Goal: Task Accomplishment & Management: Use online tool/utility

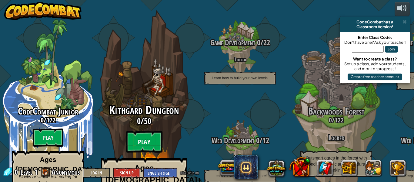
click at [155, 131] on btn "Play" at bounding box center [144, 142] width 36 height 22
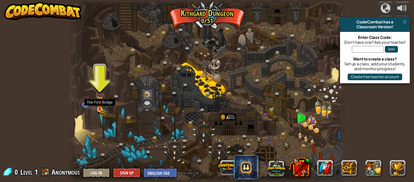
click at [99, 107] on img at bounding box center [100, 103] width 6 height 14
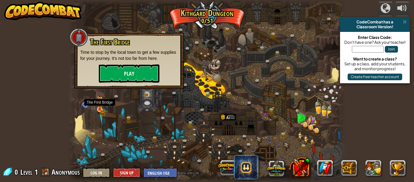
click at [99, 107] on img at bounding box center [100, 103] width 6 height 14
click at [131, 79] on button "Play" at bounding box center [129, 73] width 61 height 18
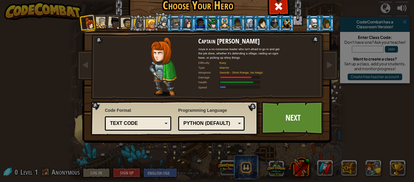
click at [104, 26] on div at bounding box center [101, 22] width 11 height 11
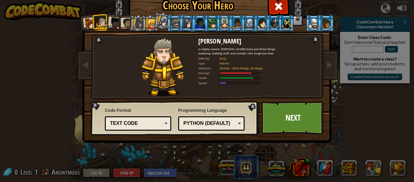
click at [118, 24] on div at bounding box center [114, 23] width 12 height 12
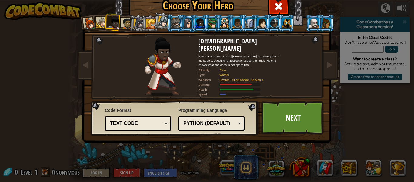
click at [116, 26] on div at bounding box center [114, 23] width 12 height 12
click at [123, 25] on div at bounding box center [126, 23] width 11 height 11
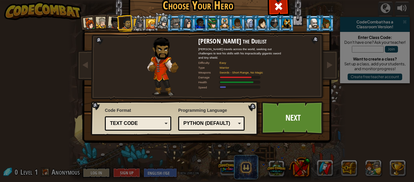
click at [135, 23] on div at bounding box center [138, 24] width 10 height 10
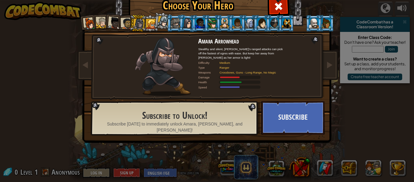
click at [150, 20] on div at bounding box center [151, 24] width 10 height 10
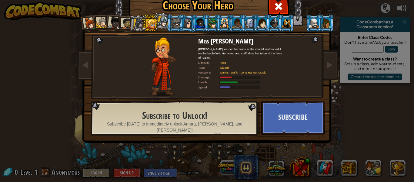
click at [160, 20] on div at bounding box center [163, 21] width 11 height 11
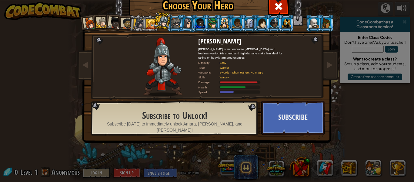
click at [178, 19] on div at bounding box center [175, 23] width 9 height 10
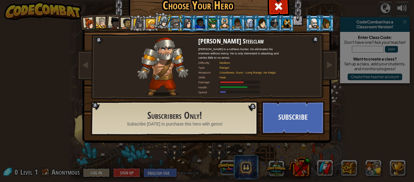
click at [186, 20] on div at bounding box center [188, 23] width 10 height 10
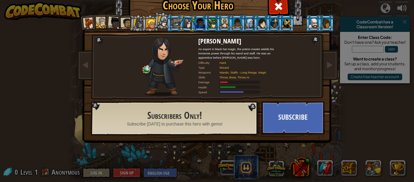
click at [212, 22] on div at bounding box center [212, 23] width 9 height 10
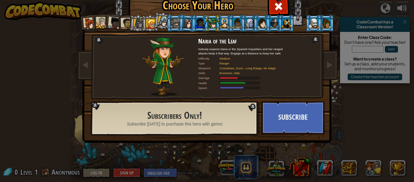
click at [227, 25] on div at bounding box center [224, 23] width 9 height 10
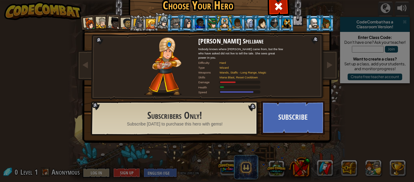
click at [261, 22] on div at bounding box center [261, 23] width 9 height 10
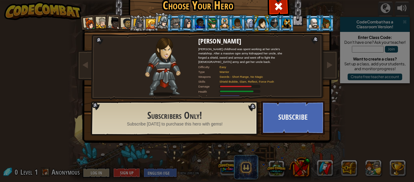
click at [318, 19] on div at bounding box center [313, 23] width 9 height 10
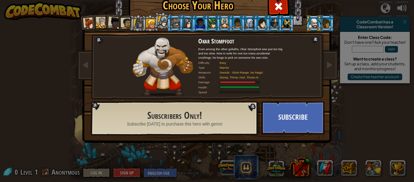
click at [330, 22] on div at bounding box center [326, 23] width 9 height 10
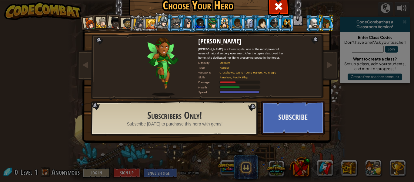
click at [84, 22] on div at bounding box center [90, 24] width 12 height 12
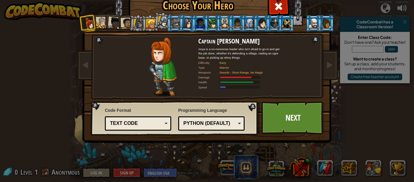
click at [103, 20] on div at bounding box center [101, 22] width 11 height 11
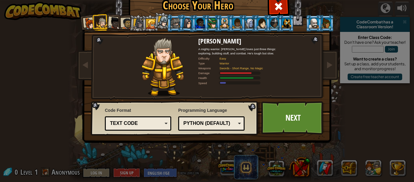
click at [85, 24] on div at bounding box center [90, 24] width 12 height 12
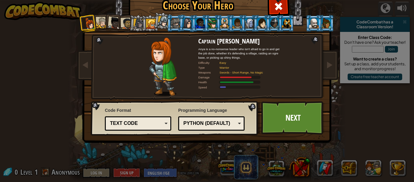
click at [101, 22] on div at bounding box center [101, 22] width 11 height 11
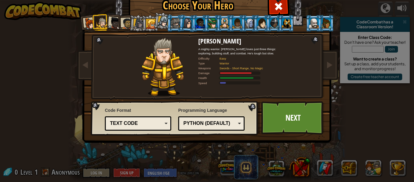
click at [112, 22] on div at bounding box center [114, 23] width 12 height 12
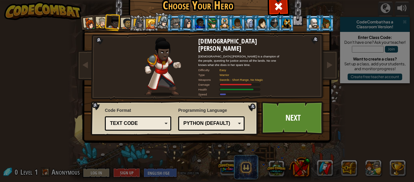
click at [161, 18] on div at bounding box center [163, 21] width 11 height 11
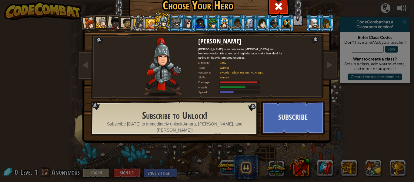
click at [173, 21] on div at bounding box center [175, 23] width 9 height 10
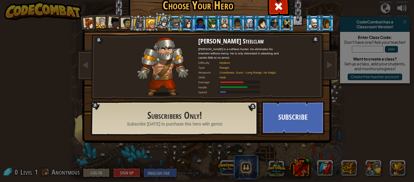
click at [168, 20] on li at bounding box center [175, 23] width 16 height 17
click at [165, 20] on div at bounding box center [163, 21] width 11 height 11
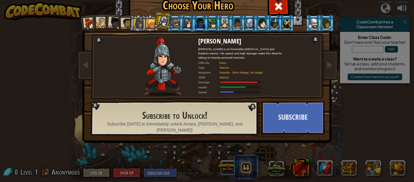
click at [175, 21] on div at bounding box center [175, 23] width 9 height 10
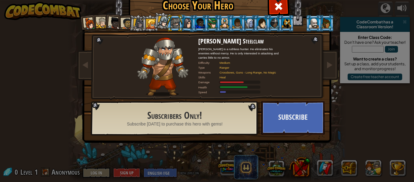
click at [164, 22] on div at bounding box center [163, 21] width 11 height 11
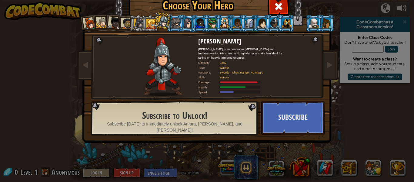
click at [170, 20] on li at bounding box center [163, 21] width 18 height 18
click at [140, 20] on div at bounding box center [138, 24] width 10 height 10
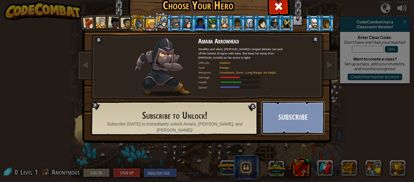
click at [319, 122] on button "Subscribe" at bounding box center [292, 117] width 63 height 33
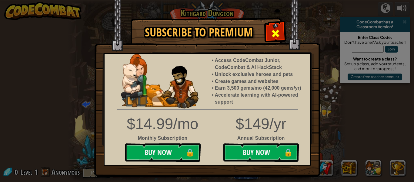
click at [268, 27] on div at bounding box center [275, 32] width 19 height 19
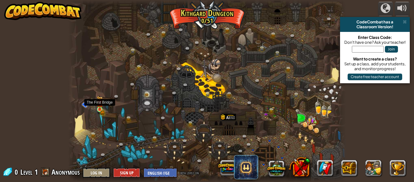
click at [99, 106] on img at bounding box center [100, 103] width 6 height 14
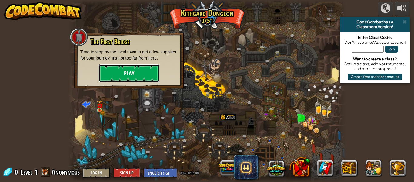
click at [126, 70] on button "Play" at bounding box center [129, 73] width 61 height 18
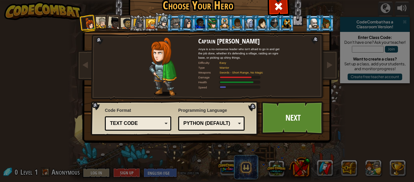
click at [162, 25] on div at bounding box center [163, 21] width 11 height 11
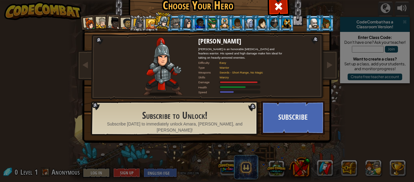
click at [150, 22] on div at bounding box center [151, 24] width 10 height 10
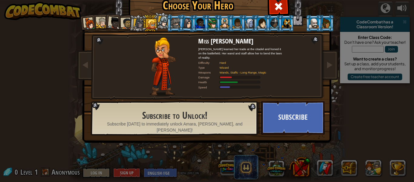
click at [142, 22] on li at bounding box center [150, 23] width 16 height 17
click at [133, 24] on div at bounding box center [138, 24] width 10 height 10
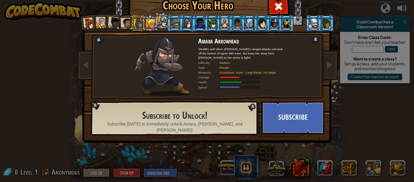
click at [129, 23] on div at bounding box center [126, 23] width 11 height 11
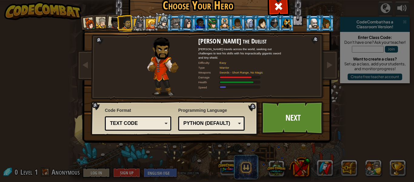
click at [114, 22] on div at bounding box center [114, 23] width 12 height 12
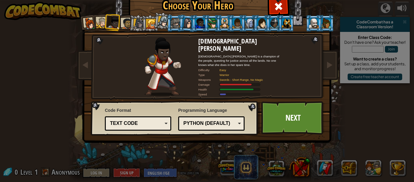
click at [102, 21] on div at bounding box center [101, 22] width 11 height 11
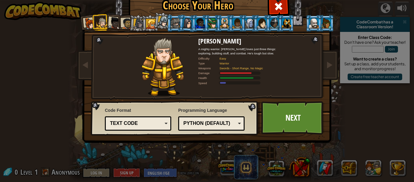
click at [87, 20] on div at bounding box center [90, 24] width 12 height 12
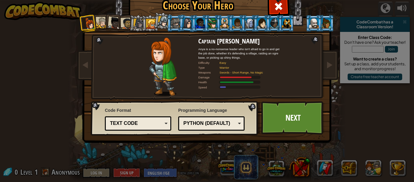
click at [95, 23] on li at bounding box center [88, 23] width 18 height 18
click at [101, 23] on div at bounding box center [101, 22] width 11 height 11
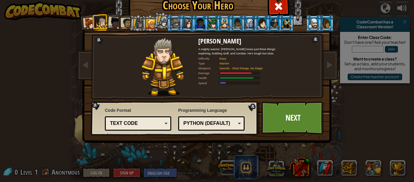
click at [113, 24] on div at bounding box center [114, 23] width 12 height 12
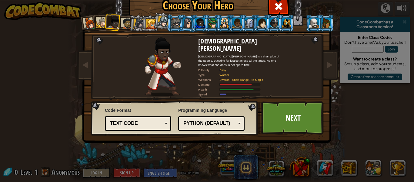
click at [126, 25] on div at bounding box center [126, 23] width 11 height 11
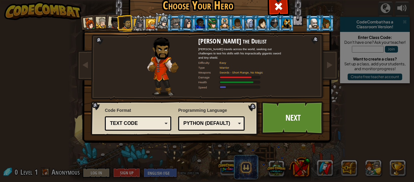
click at [113, 23] on div at bounding box center [114, 23] width 12 height 12
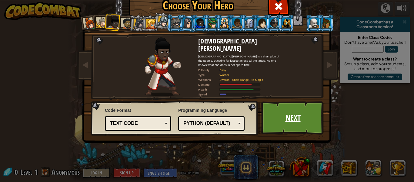
click at [318, 121] on link "Next" at bounding box center [292, 117] width 63 height 33
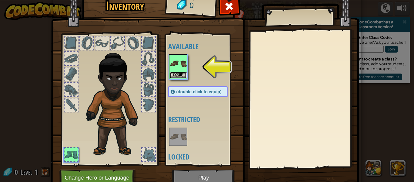
click at [182, 75] on button "Equip" at bounding box center [178, 75] width 17 height 6
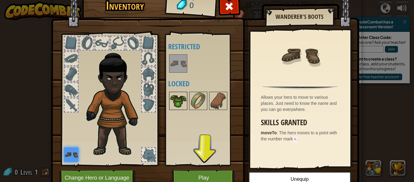
click at [183, 102] on img at bounding box center [178, 100] width 17 height 17
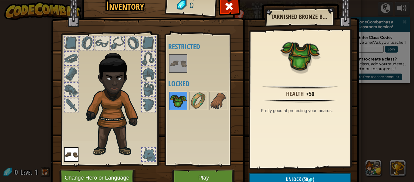
click at [179, 104] on img at bounding box center [178, 100] width 17 height 17
drag, startPoint x: 195, startPoint y: 96, endPoint x: 195, endPoint y: 86, distance: 9.1
click at [195, 86] on div "Available Equip (double-click to equip) Restricted Locked" at bounding box center [204, 99] width 72 height 126
click at [199, 179] on button "Play" at bounding box center [203, 177] width 63 height 17
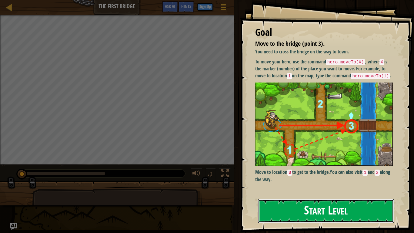
click at [341, 181] on button "Start Level" at bounding box center [326, 211] width 136 height 24
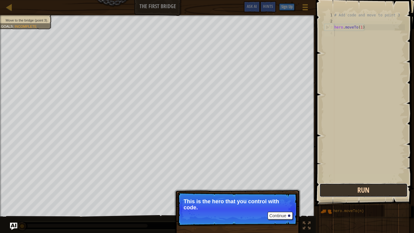
click at [343, 181] on button "Run" at bounding box center [364, 190] width 88 height 14
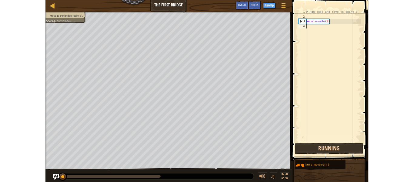
scroll to position [3, 0]
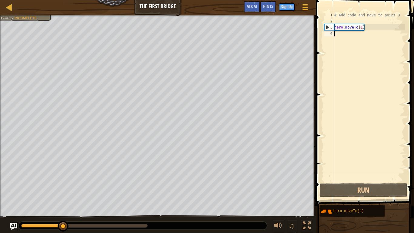
type textarea "hero.moveTo(1)"
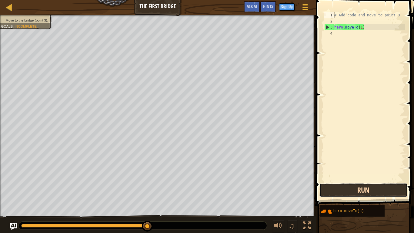
click at [340, 181] on button "Run" at bounding box center [364, 190] width 88 height 14
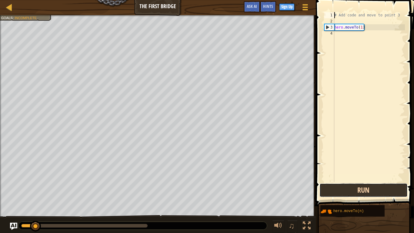
click at [340, 181] on button "Run" at bounding box center [364, 190] width 88 height 14
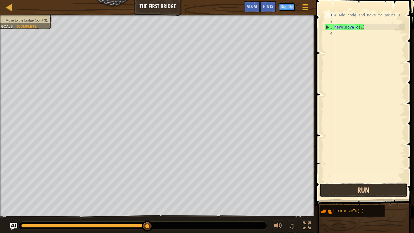
click at [368, 181] on button "Run" at bounding box center [364, 190] width 88 height 14
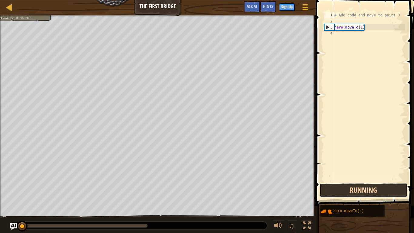
click at [368, 181] on button "Running" at bounding box center [364, 190] width 88 height 14
click at [369, 181] on button "Run" at bounding box center [364, 190] width 88 height 14
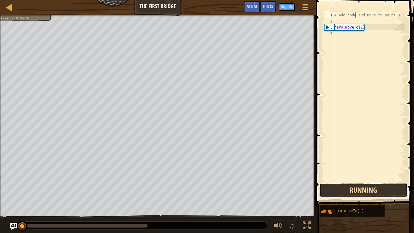
click at [369, 181] on button "Running" at bounding box center [364, 190] width 88 height 14
click at [369, 181] on button "Run" at bounding box center [364, 190] width 88 height 14
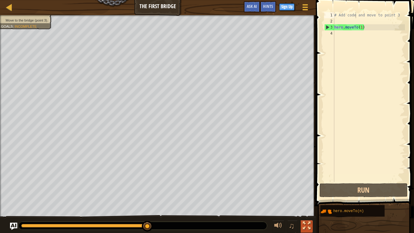
click at [309, 181] on div at bounding box center [307, 226] width 8 height 8
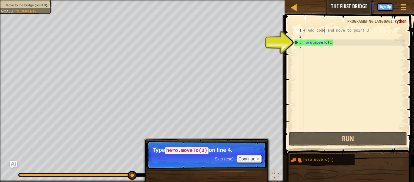
click at [334, 42] on div "# Add code and move to point 3 hero . moveTo ( 1 )" at bounding box center [353, 84] width 103 height 115
type textarea "hero.moveTo(1)"
click at [320, 43] on div "# Add code and move to point 3 hero . moveTo ( 1 )" at bounding box center [353, 84] width 103 height 115
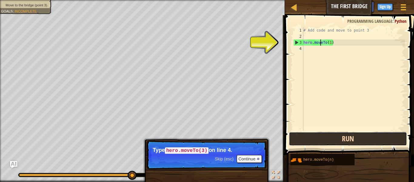
click at [352, 135] on button "Run" at bounding box center [348, 139] width 118 height 14
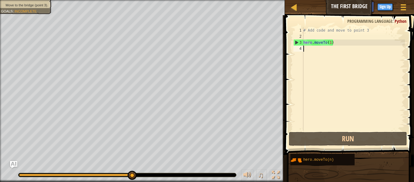
click at [318, 47] on div "# Add code and move to point 3 hero . moveTo ( 1 )" at bounding box center [353, 84] width 103 height 115
click at [303, 41] on div "3" at bounding box center [299, 42] width 10 height 6
type textarea "hero.moveTo(1)"
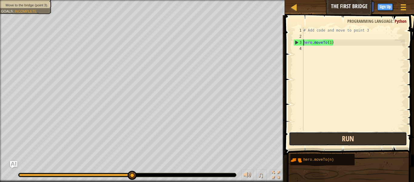
click at [355, 143] on button "Run" at bounding box center [348, 139] width 118 height 14
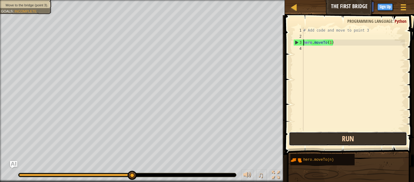
click at [326, 138] on button "Run" at bounding box center [348, 139] width 118 height 14
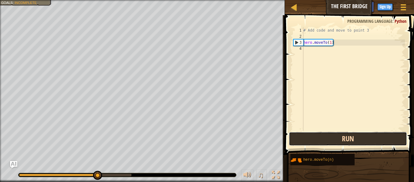
click at [318, 142] on button "Run" at bounding box center [348, 139] width 118 height 14
click at [333, 138] on button "Run" at bounding box center [348, 139] width 118 height 14
click at [310, 137] on button "Run" at bounding box center [348, 139] width 118 height 14
click at [308, 136] on button "Run" at bounding box center [348, 139] width 118 height 14
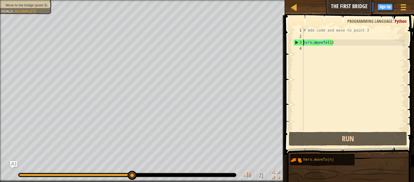
type textarea "hero.moveTo(1)"
type textarea "# Add code and move to point 3"
click at [122, 169] on div "♫" at bounding box center [142, 173] width 285 height 18
drag, startPoint x: 131, startPoint y: 173, endPoint x: 160, endPoint y: 171, distance: 28.3
drag, startPoint x: 133, startPoint y: 173, endPoint x: 143, endPoint y: 173, distance: 10.3
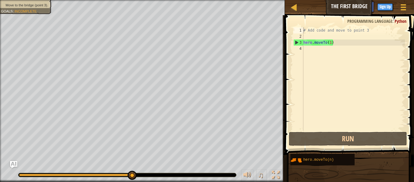
click at [143, 173] on div at bounding box center [128, 175] width 218 height 4
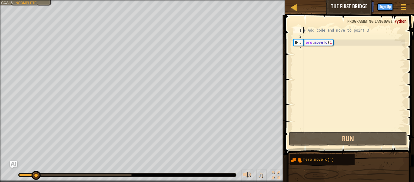
drag, startPoint x: 132, startPoint y: 174, endPoint x: 36, endPoint y: 167, distance: 96.1
click at [36, 167] on div "♫" at bounding box center [142, 173] width 285 height 18
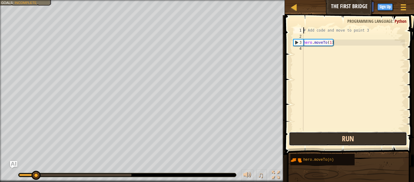
click at [336, 136] on button "Run" at bounding box center [348, 139] width 118 height 14
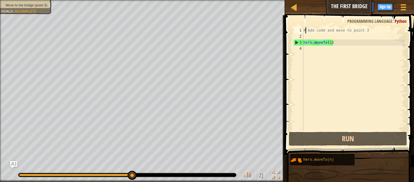
type textarea "# Add code and move to point 3"
click at [292, 9] on div at bounding box center [294, 7] width 8 height 8
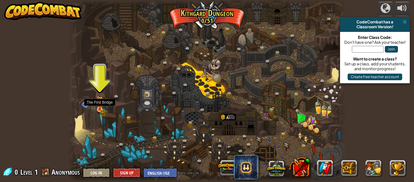
click at [97, 106] on img at bounding box center [100, 103] width 6 height 14
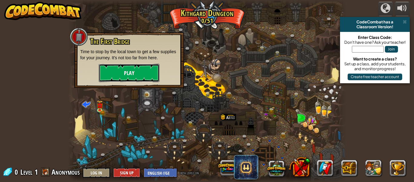
click at [126, 80] on button "Play" at bounding box center [129, 73] width 61 height 18
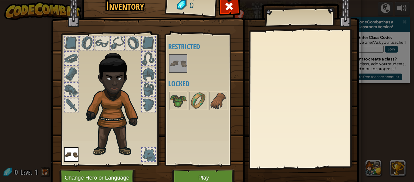
click at [72, 151] on img at bounding box center [71, 154] width 15 height 15
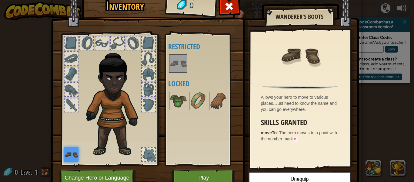
click at [66, 87] on div at bounding box center [71, 89] width 13 height 13
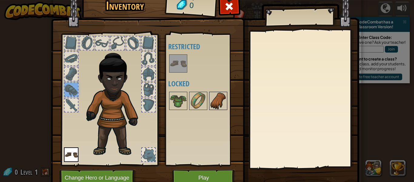
click at [211, 98] on img at bounding box center [218, 100] width 17 height 17
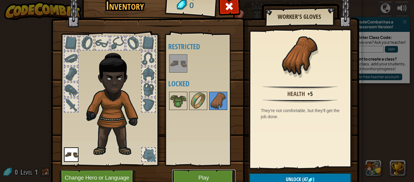
click at [203, 177] on button "Play" at bounding box center [203, 177] width 63 height 17
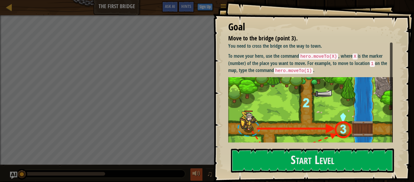
click at [202, 177] on div "♫" at bounding box center [209, 174] width 44 height 12
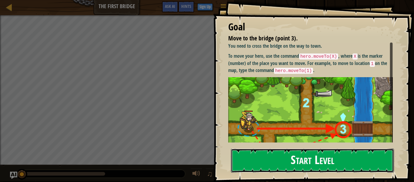
click at [268, 158] on button "Start Level" at bounding box center [312, 160] width 163 height 24
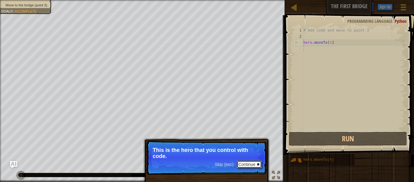
click at [245, 165] on button "Continue" at bounding box center [249, 164] width 25 height 8
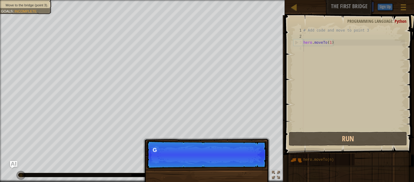
scroll to position [3, 0]
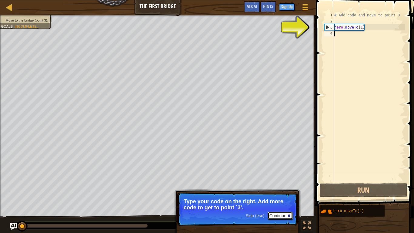
click at [280, 181] on button "Continue" at bounding box center [280, 216] width 25 height 8
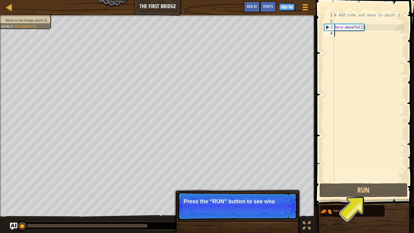
click at [280, 181] on p "Skip (esc) Continue Press the “RUN” button to see wha" at bounding box center [237, 206] width 120 height 28
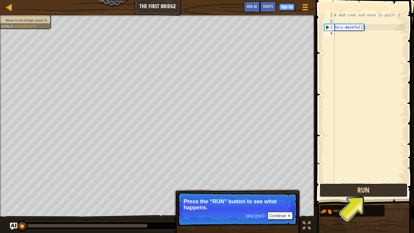
click at [348, 181] on button "Run" at bounding box center [364, 190] width 88 height 14
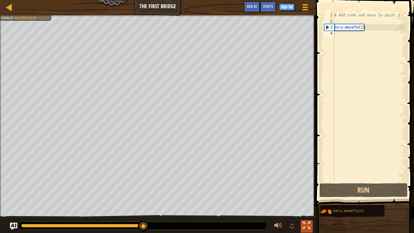
click at [309, 181] on div at bounding box center [307, 226] width 8 height 8
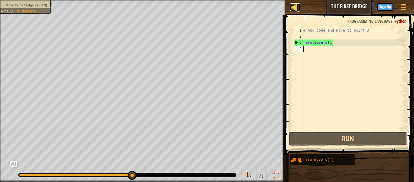
click at [296, 5] on div at bounding box center [294, 7] width 8 height 8
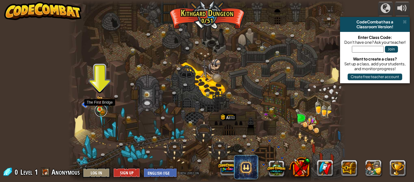
click at [100, 114] on link at bounding box center [101, 110] width 12 height 12
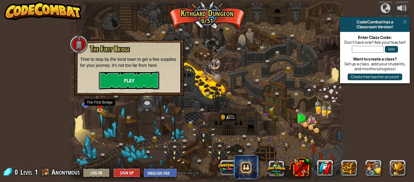
click at [102, 86] on button "Play" at bounding box center [129, 80] width 61 height 18
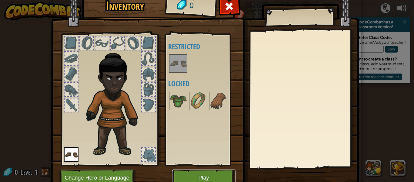
click at [201, 171] on button "Play" at bounding box center [203, 177] width 63 height 17
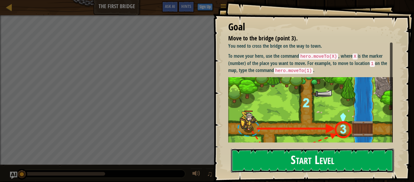
click at [238, 152] on button "Start Level" at bounding box center [312, 160] width 163 height 24
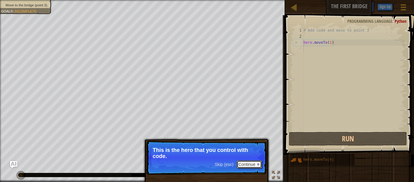
click at [252, 162] on button "Continue" at bounding box center [249, 164] width 25 height 8
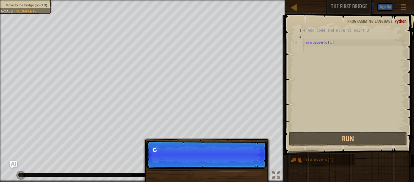
scroll to position [3, 0]
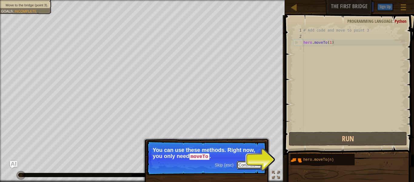
click at [252, 162] on button "Continue" at bounding box center [249, 165] width 25 height 8
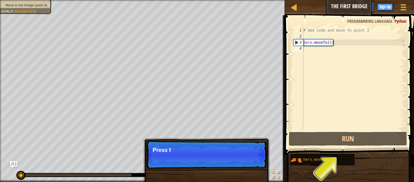
click at [258, 164] on p "Skip (esc) Continue Press t" at bounding box center [207, 154] width 120 height 28
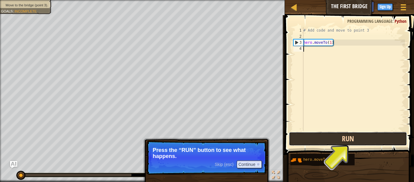
click at [359, 136] on button "Run" at bounding box center [348, 139] width 118 height 14
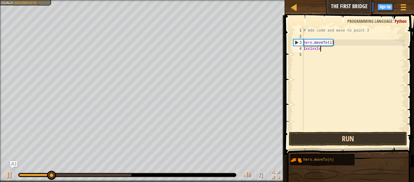
type textarea "1xx1xx1x1x"
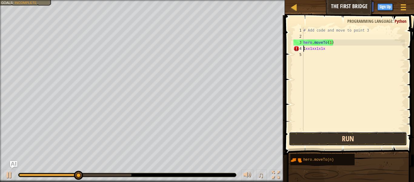
click at [358, 141] on button "Run" at bounding box center [348, 139] width 118 height 14
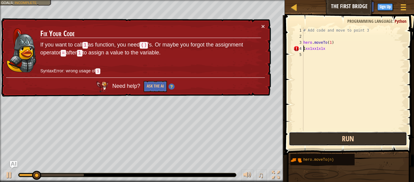
click at [358, 140] on button "Run" at bounding box center [348, 139] width 118 height 14
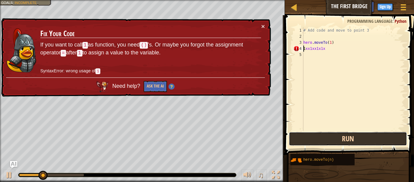
click at [366, 142] on button "Run" at bounding box center [348, 139] width 118 height 14
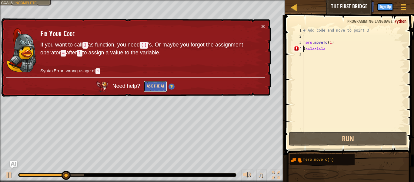
click at [158, 82] on button "Ask the AI" at bounding box center [154, 86] width 23 height 11
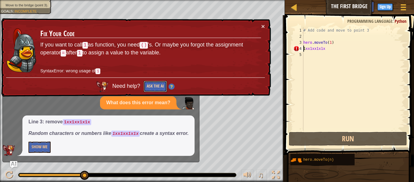
click at [153, 86] on button "Ask the AI" at bounding box center [155, 86] width 23 height 11
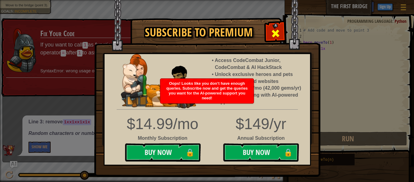
click at [277, 32] on span at bounding box center [276, 34] width 10 height 10
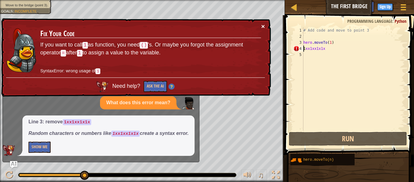
click at [262, 24] on button "×" at bounding box center [263, 26] width 4 height 6
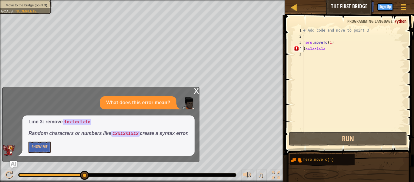
click at [193, 94] on div "x What does this error mean? Line 3: remove 1xx1xx1x1x Random characters or num…" at bounding box center [100, 124] width 197 height 75
click at [196, 91] on div "x" at bounding box center [196, 90] width 5 height 6
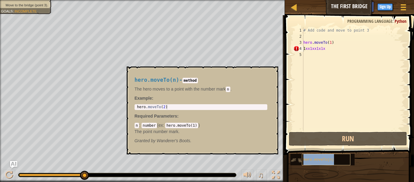
click at [315, 162] on div "hero.moveTo(n)" at bounding box center [326, 159] width 49 height 12
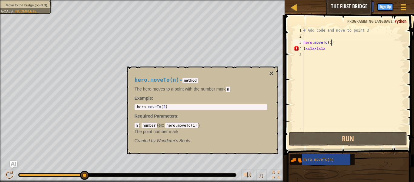
click at [330, 43] on div "# Add code and move to point 3 hero . moveTo ( 1 ) 1 xx1xx1x1x" at bounding box center [353, 84] width 103 height 115
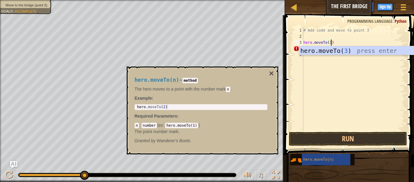
scroll to position [3, 4]
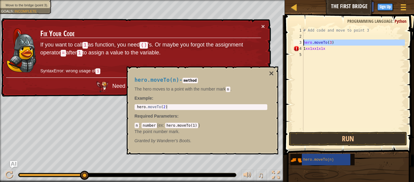
click at [298, 45] on div "4" at bounding box center [299, 48] width 10 height 6
type textarea "hero.moveTo(3)"
click at [263, 25] on button "×" at bounding box center [263, 27] width 4 height 6
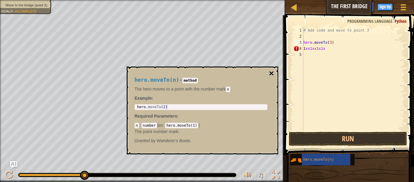
click at [274, 69] on button "×" at bounding box center [271, 73] width 5 height 8
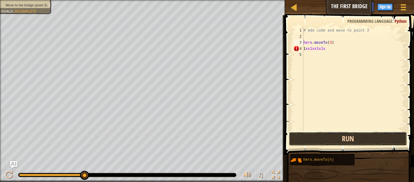
click at [315, 133] on button "Run" at bounding box center [348, 139] width 118 height 14
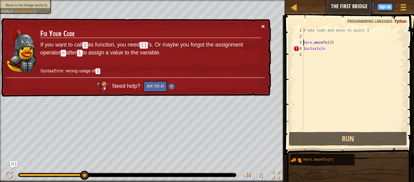
click at [262, 26] on button "×" at bounding box center [263, 26] width 4 height 6
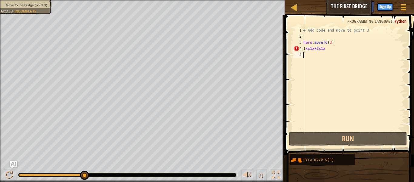
click at [309, 52] on div "# Add code and move to point 3 hero . moveTo ( 3 ) 1 xx1xx1x1x" at bounding box center [353, 84] width 103 height 115
click at [309, 51] on div "# Add code and move to point 3 hero . moveTo ( 3 ) 1 xx1xx1x1x" at bounding box center [353, 84] width 103 height 115
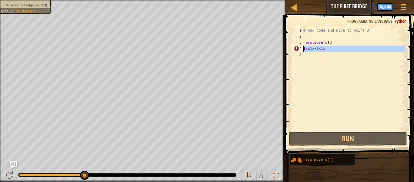
click at [309, 51] on div "# Add code and move to point 3 hero . moveTo ( 3 ) 1 xx1xx1x1x" at bounding box center [353, 78] width 103 height 103
click at [309, 51] on div "# Add code and move to point 3 hero . moveTo ( 3 ) 1 xx1xx1x1x" at bounding box center [353, 84] width 103 height 115
click at [309, 51] on div "# Add code and move to point 3 hero . moveTo ( 3 ) 1 xx1xx1x1x" at bounding box center [353, 78] width 103 height 103
click at [309, 51] on div "# Add code and move to point 3 hero . moveTo ( 3 ) 1 xx1xx1x1x" at bounding box center [353, 84] width 103 height 115
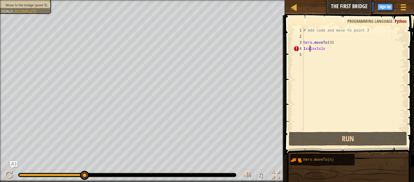
click at [309, 51] on div "# Add code and move to point 3 hero . moveTo ( 3 ) 1 xx1xx1x1x" at bounding box center [353, 84] width 103 height 115
click at [309, 51] on div "# Add code and move to point 3 hero . moveTo ( 3 ) 1 xx1xx1x1x" at bounding box center [353, 78] width 103 height 103
type textarea "1xx1xx1x1x"
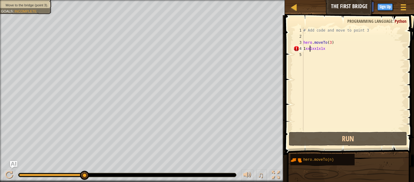
click at [309, 51] on div "# Add code and move to point 3 hero . moveTo ( 3 ) 1 xx1xx1x1x" at bounding box center [353, 84] width 103 height 115
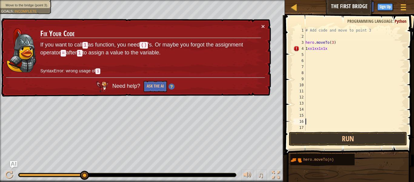
click at [327, 48] on div "# Add code and move to point 3 hero . moveTo ( 3 ) 1 xx1xx1x1x" at bounding box center [355, 84] width 101 height 115
type textarea "1xx1xx1x1x"
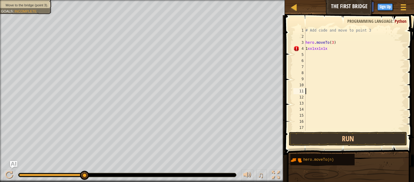
click at [330, 49] on div "# Add code and move to point 3 hero . moveTo ( 3 ) 1 xx1xx1x1x" at bounding box center [355, 84] width 101 height 115
type textarea "1"
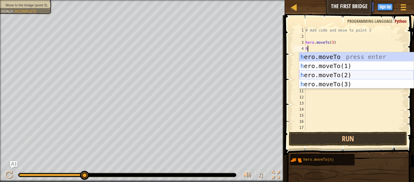
click at [362, 76] on div "h ero.moveTo press enter h ero.moveTo(1) press enter h ero.moveTo(2) press ente…" at bounding box center [356, 79] width 115 height 55
type textarea "hero.moveTo(2)"
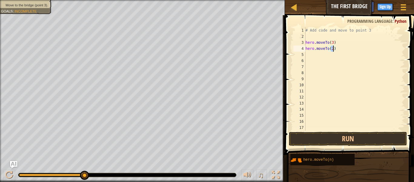
click at [307, 55] on div "# Add code and move to point 3 hero . moveTo ( 3 ) hero . moveTo ( 2 )" at bounding box center [355, 84] width 101 height 115
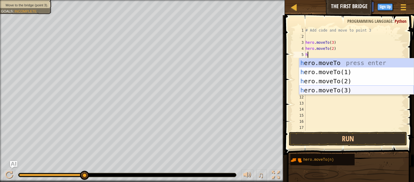
click at [338, 92] on div "h ero.moveTo press enter h ero.moveTo(1) press enter h ero.moveTo(2) press ente…" at bounding box center [356, 85] width 115 height 55
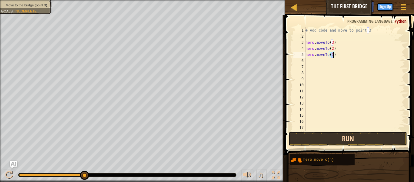
type textarea "hero.moveTo(3)"
click at [372, 136] on button "Run" at bounding box center [348, 139] width 118 height 14
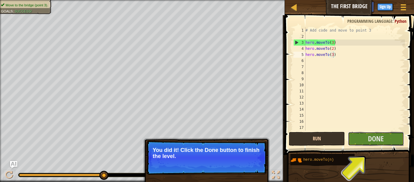
click at [372, 136] on span "Done" at bounding box center [376, 138] width 16 height 10
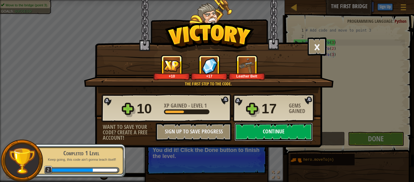
click at [276, 129] on button "Continue" at bounding box center [274, 132] width 78 height 18
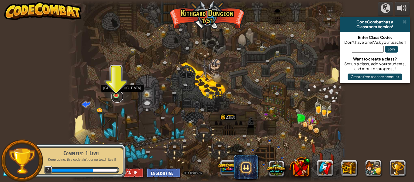
click at [115, 97] on link at bounding box center [117, 96] width 12 height 12
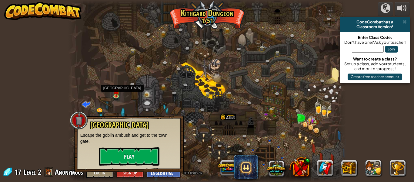
click at [148, 146] on div "Old Town Road Escape the goblin ambush and get to the town gate. Play" at bounding box center [129, 143] width 98 height 45
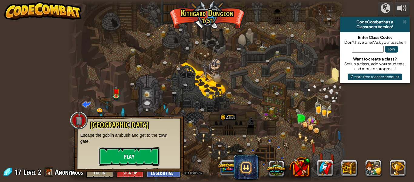
click at [149, 149] on button "Play" at bounding box center [129, 156] width 61 height 18
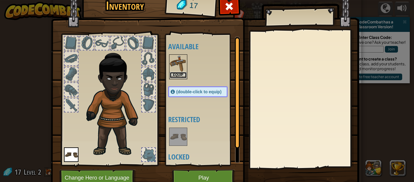
click at [179, 73] on button "Equip" at bounding box center [178, 75] width 17 height 6
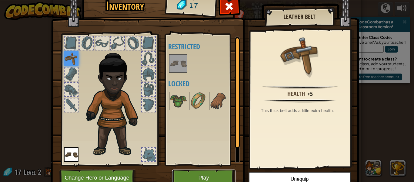
click at [199, 172] on button "Play" at bounding box center [203, 177] width 63 height 17
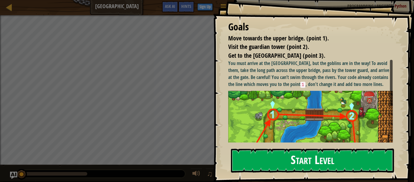
click at [278, 153] on button "Start Level" at bounding box center [312, 160] width 163 height 24
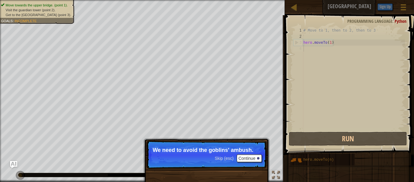
click at [288, 110] on span at bounding box center [350, 76] width 134 height 157
click at [256, 159] on button "Continue" at bounding box center [249, 158] width 25 height 8
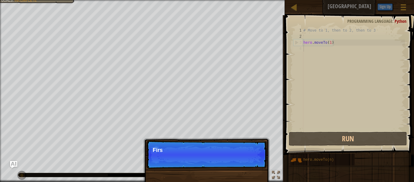
click at [256, 159] on p "Skip (esc) Continue Firs" at bounding box center [207, 154] width 120 height 28
click at [256, 159] on p "Skip (esc) Continue First, the hero mo" at bounding box center [207, 154] width 120 height 28
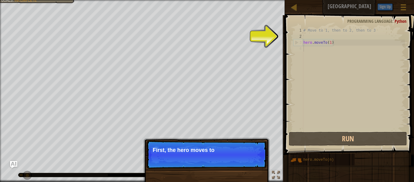
click at [256, 159] on p "Skip (esc) Continue First, the hero moves to" at bounding box center [207, 154] width 120 height 28
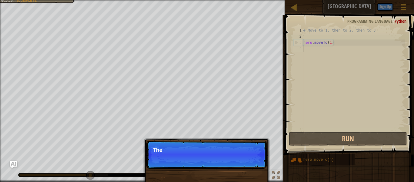
click at [258, 159] on p "Skip (esc) Continue The" at bounding box center [207, 154] width 120 height 28
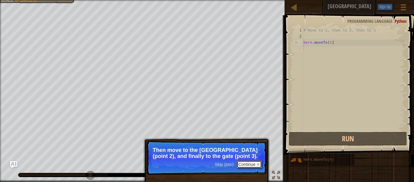
click at [257, 163] on button "Continue" at bounding box center [249, 164] width 25 height 8
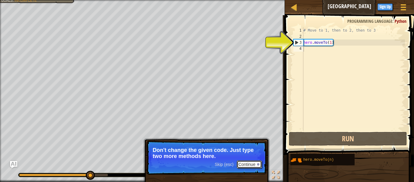
click at [257, 162] on button "Continue" at bounding box center [249, 164] width 25 height 8
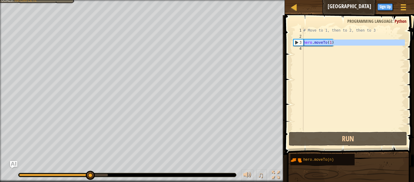
click at [300, 45] on div "3" at bounding box center [299, 42] width 10 height 6
type textarea "hero.moveTo(1)"
click at [299, 48] on div "4" at bounding box center [299, 48] width 10 height 6
type textarea "hero.moveTo(1)"
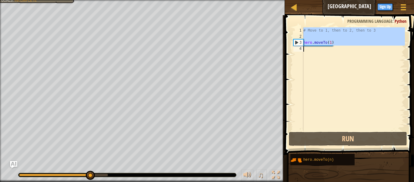
click at [299, 48] on div "4" at bounding box center [299, 48] width 10 height 6
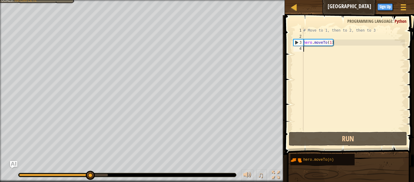
click at [299, 48] on div "4" at bounding box center [299, 48] width 10 height 6
click at [299, 46] on div "4" at bounding box center [299, 48] width 10 height 6
type textarea "hero.moveTo(1)"
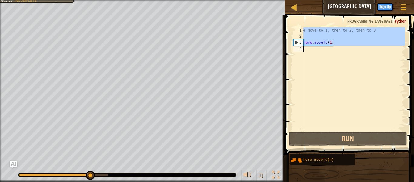
click at [299, 46] on div "4" at bounding box center [299, 48] width 10 height 6
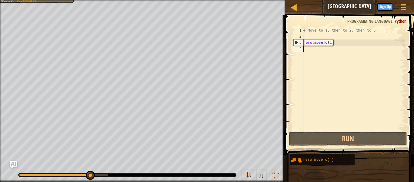
click at [299, 46] on div "4" at bounding box center [299, 48] width 10 height 6
type textarea "hero.moveTo(1)"
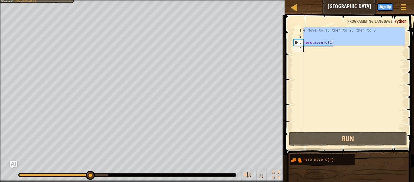
click at [299, 46] on div "4" at bounding box center [299, 48] width 10 height 6
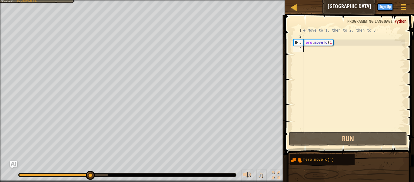
click at [309, 51] on div "# Move to 1, then to 2, then to 3 hero . moveTo ( 1 )" at bounding box center [353, 84] width 103 height 115
click at [308, 51] on div "# Move to 1, then to 2, then to 3 hero . moveTo ( 1 )" at bounding box center [353, 84] width 103 height 115
click at [312, 45] on div "# Move to 1, then to 2, then to 3 hero . moveTo ( 1 )" at bounding box center [353, 84] width 103 height 115
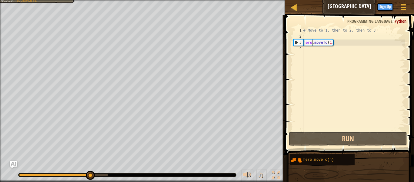
type textarea "hero.moveTo(1)"
click at [321, 44] on div "# Move to 1, then to 2, then to 3 hero . moveTo ( 1 )" at bounding box center [353, 84] width 103 height 115
click at [332, 44] on div "# Move to 1, then to 2, then to 3 hero . moveTo ( 1 )" at bounding box center [353, 84] width 103 height 115
click at [299, 47] on div "4" at bounding box center [299, 48] width 10 height 6
type textarea "hero.moveTo(1)"
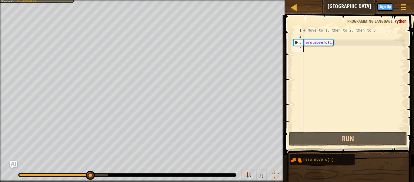
click at [299, 47] on div "4" at bounding box center [299, 48] width 10 height 6
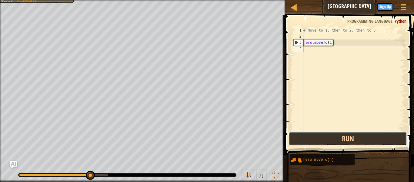
click at [300, 133] on button "Run" at bounding box center [348, 139] width 118 height 14
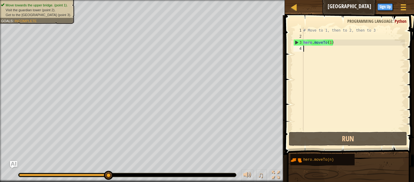
click at [304, 32] on div "# Move to 1, then to 2, then to 3 hero . moveTo ( 1 )" at bounding box center [353, 84] width 103 height 115
type textarea "# Move to 1, then to 2, then to 3"
click at [307, 36] on div "# Move to 1, then to 2, then to 3 hero . moveTo ( 1 )" at bounding box center [353, 84] width 103 height 115
click at [307, 37] on div "# Move to 1, then to 2, then to 3 hero . moveTo ( 1 )" at bounding box center [353, 84] width 103 height 115
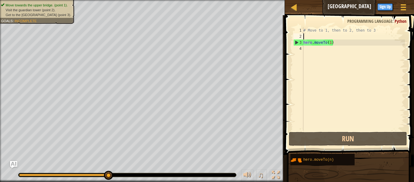
click at [307, 37] on div "# Move to 1, then to 2, then to 3 hero . moveTo ( 1 )" at bounding box center [353, 84] width 103 height 115
type textarea "hero.moveTo(1)"
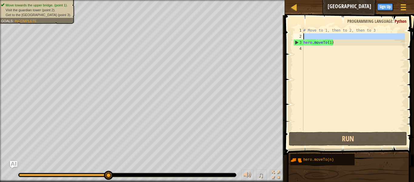
click at [307, 37] on div "# Move to 1, then to 2, then to 3 hero . moveTo ( 1 )" at bounding box center [353, 78] width 103 height 103
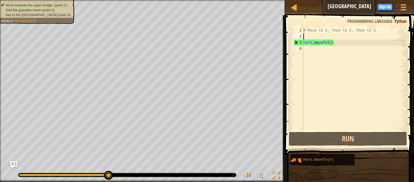
click at [307, 37] on div "# Move to 1, then to 2, then to 3 hero . moveTo ( 1 )" at bounding box center [353, 84] width 103 height 115
type textarea "hero.moveTo(1)"
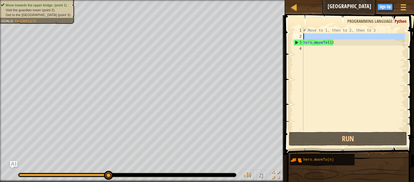
click at [307, 37] on div "# Move to 1, then to 2, then to 3 hero . moveTo ( 1 )" at bounding box center [353, 78] width 103 height 103
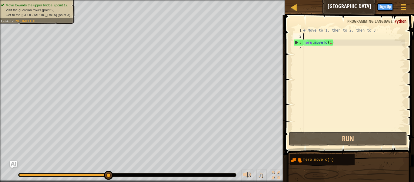
click at [307, 37] on div "# Move to 1, then to 2, then to 3 hero . moveTo ( 1 )" at bounding box center [353, 84] width 103 height 115
type textarea "hero.moveTo(1)"
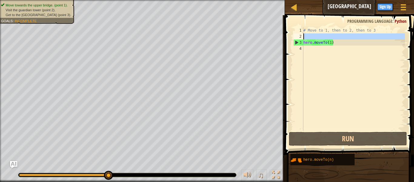
click at [307, 37] on div "# Move to 1, then to 2, then to 3 hero . moveTo ( 1 )" at bounding box center [353, 78] width 103 height 103
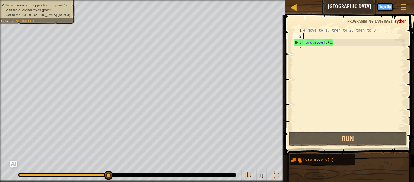
click at [307, 37] on div "# Move to 1, then to 2, then to 3 hero . moveTo ( 1 )" at bounding box center [353, 84] width 103 height 115
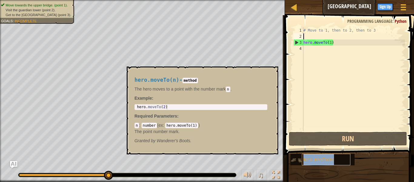
click at [309, 160] on span "hero.moveTo(n)" at bounding box center [319, 159] width 31 height 4
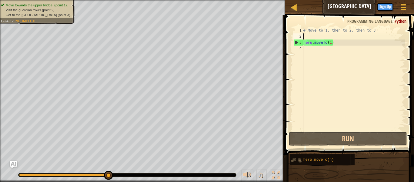
click at [309, 160] on span "hero.moveTo(n)" at bounding box center [319, 159] width 31 height 4
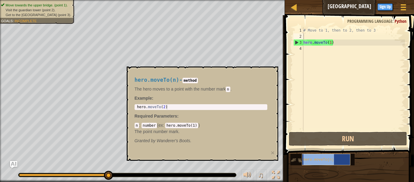
click at [309, 160] on span "hero.moveTo(n)" at bounding box center [319, 159] width 31 height 4
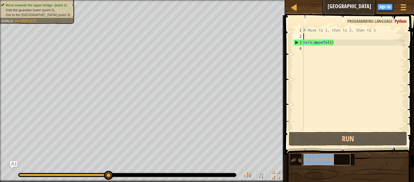
click at [309, 160] on span "hero.moveTo(n)" at bounding box center [319, 159] width 31 height 4
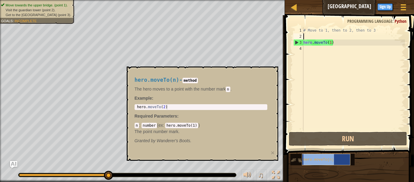
click at [309, 160] on span "hero.moveTo(n)" at bounding box center [319, 159] width 31 height 4
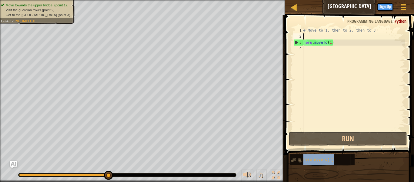
click at [309, 160] on span "hero.moveTo(n)" at bounding box center [319, 159] width 31 height 4
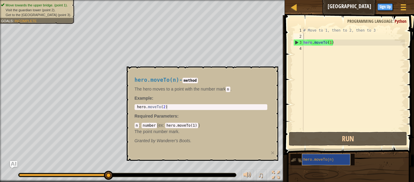
click at [309, 160] on span "hero.moveTo(n)" at bounding box center [319, 159] width 31 height 4
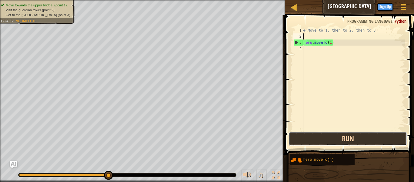
click at [332, 140] on button "Run" at bounding box center [348, 139] width 118 height 14
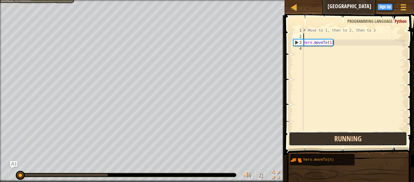
click at [332, 140] on button "Running" at bounding box center [348, 139] width 118 height 14
click at [332, 141] on button "Run" at bounding box center [348, 139] width 118 height 14
click at [332, 140] on button "Run" at bounding box center [348, 139] width 118 height 14
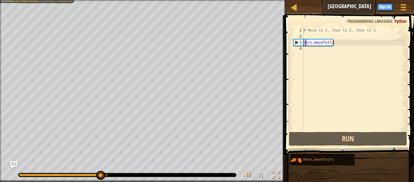
click at [305, 40] on div "# Move to 1, then to 2, then to 3 hero . moveTo ( 1 )" at bounding box center [353, 84] width 103 height 115
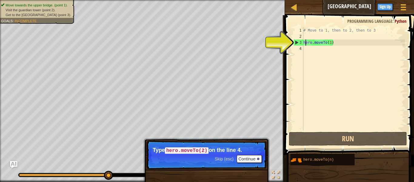
click at [306, 43] on div "# Move to 1, then to 2, then to 3 hero . moveTo ( 1 )" at bounding box center [353, 84] width 103 height 115
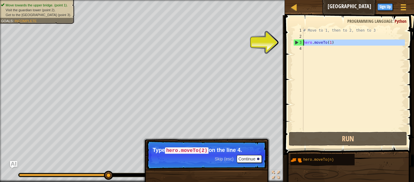
click at [303, 43] on div "3" at bounding box center [299, 42] width 10 height 6
click at [334, 43] on div "# Move to 1, then to 2, then to 3 hero . moveTo ( 1 )" at bounding box center [353, 84] width 103 height 115
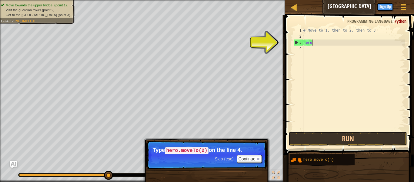
type textarea "h"
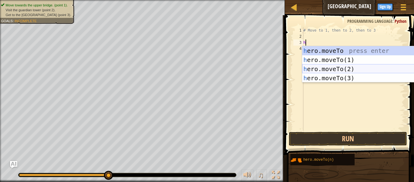
click at [336, 66] on div "h ero.moveTo press enter h ero.moveTo(1) press enter h ero.moveTo(2) press ente…" at bounding box center [359, 73] width 115 height 55
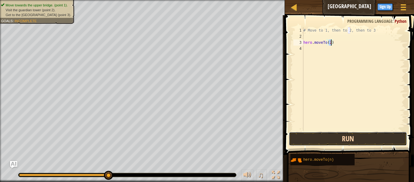
click at [326, 140] on button "Run" at bounding box center [348, 139] width 118 height 14
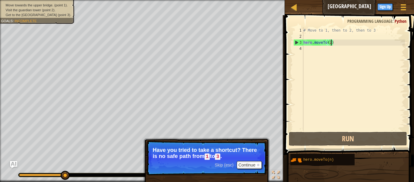
click at [334, 45] on div "# Move to 1, then to 2, then to 3 hero . moveTo ( 2 )" at bounding box center [353, 84] width 103 height 115
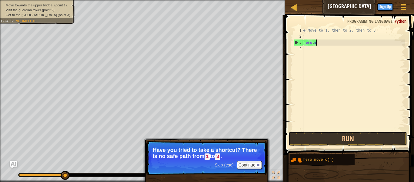
type textarea "h"
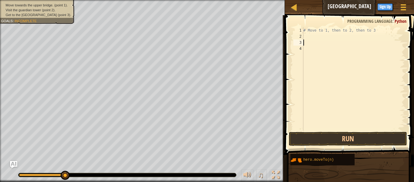
click at [304, 35] on div "# Move to 1, then to 2, then to 3" at bounding box center [353, 84] width 103 height 115
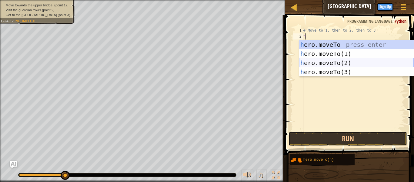
click at [313, 63] on div "h ero.moveTo press enter h ero.moveTo(1) press enter h ero.moveTo(2) press ente…" at bounding box center [356, 67] width 115 height 55
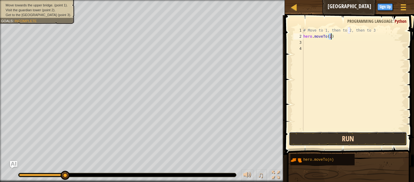
click at [346, 134] on button "Run" at bounding box center [348, 139] width 118 height 14
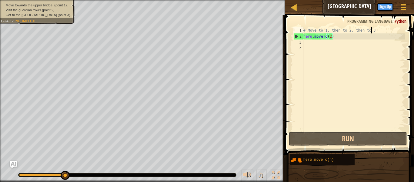
click at [371, 29] on div "# Move to 1, then to 2, then to 3 hero . moveTo ( 2 )" at bounding box center [353, 84] width 103 height 115
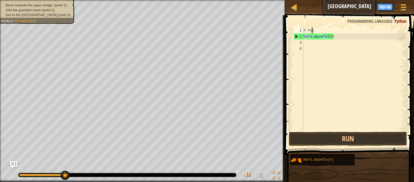
type textarea "3"
click at [333, 24] on span at bounding box center [350, 76] width 134 height 157
click at [331, 28] on div "3 hero . moveTo ( 2 )" at bounding box center [353, 84] width 103 height 115
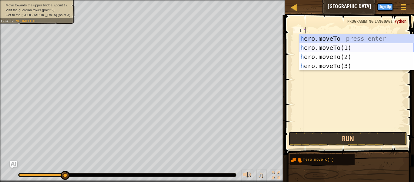
click at [348, 46] on div "h ero.moveTo press enter h ero.moveTo(1) press enter h ero.moveTo(2) press ente…" at bounding box center [356, 61] width 115 height 55
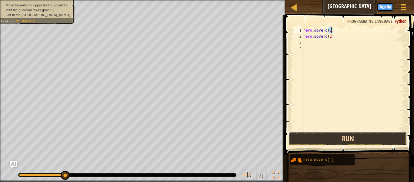
click at [350, 143] on button "Run" at bounding box center [348, 139] width 118 height 14
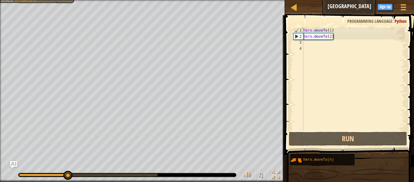
click at [305, 35] on div "hero . moveTo ( 1 ) hero . moveTo ( 2 )" at bounding box center [353, 84] width 103 height 115
type textarea "hero.moveTo(2)"
click at [302, 44] on div "3" at bounding box center [299, 42] width 10 height 6
click at [303, 42] on div "3" at bounding box center [299, 42] width 10 height 6
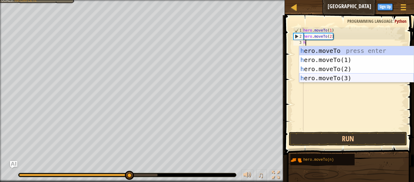
click at [332, 79] on div "h ero.moveTo press enter h ero.moveTo(1) press enter h ero.moveTo(2) press ente…" at bounding box center [356, 73] width 115 height 55
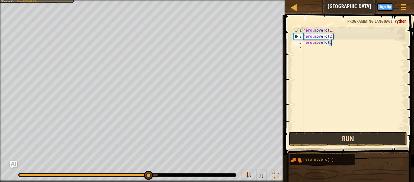
type textarea "hero.moveTo(3)"
click at [326, 141] on button "Run" at bounding box center [348, 139] width 118 height 14
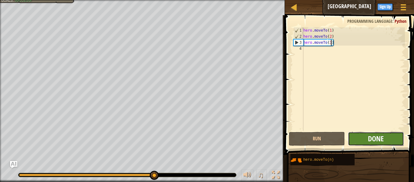
click at [376, 133] on span "Done" at bounding box center [376, 138] width 16 height 10
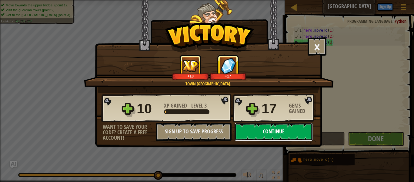
click at [255, 129] on button "Continue" at bounding box center [274, 132] width 78 height 18
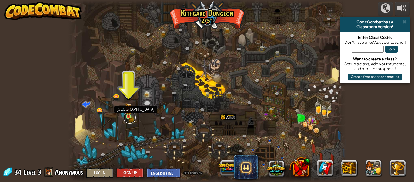
click at [126, 117] on link at bounding box center [130, 117] width 12 height 12
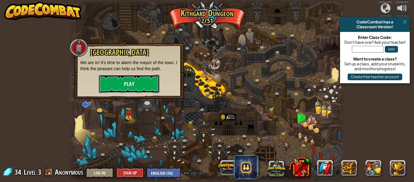
click at [132, 87] on button "Play" at bounding box center [129, 84] width 61 height 18
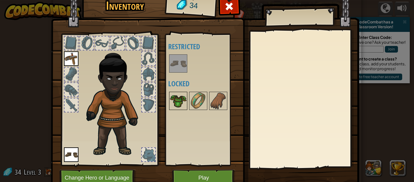
click at [173, 103] on img at bounding box center [178, 100] width 17 height 17
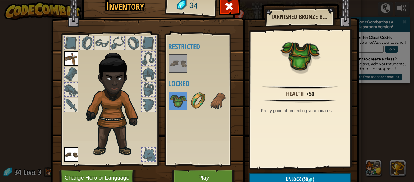
click at [194, 98] on img at bounding box center [198, 100] width 17 height 17
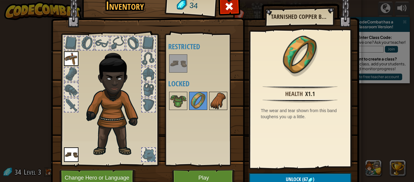
click at [221, 98] on img at bounding box center [218, 100] width 17 height 17
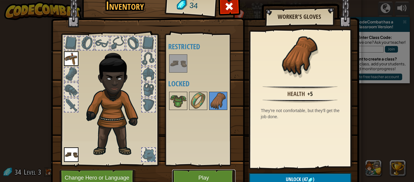
click at [190, 176] on button "Play" at bounding box center [203, 177] width 63 height 17
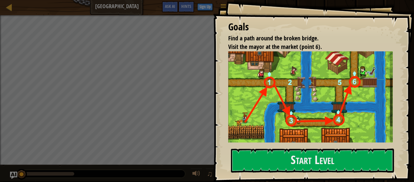
scroll to position [50, 0]
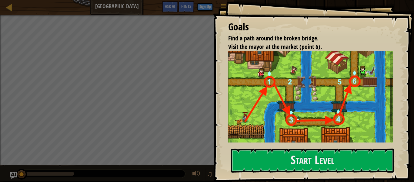
drag, startPoint x: 390, startPoint y: 96, endPoint x: 394, endPoint y: 122, distance: 26.9
click at [394, 122] on div "Goals Find a path around the broken bridge. Visit the mayor at the market (poin…" at bounding box center [313, 91] width 201 height 182
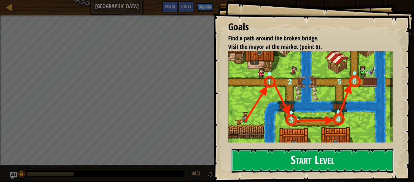
click at [353, 160] on button "Start Level" at bounding box center [312, 160] width 163 height 24
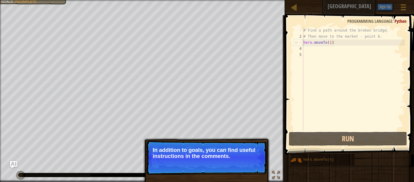
click at [386, 29] on div "# Find a path around the broken bridge. # Then move to the market - point 6. he…" at bounding box center [353, 84] width 103 height 115
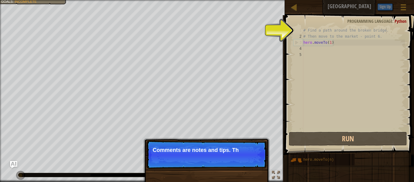
click at [388, 29] on div "# Find a path around the broken bridge. # Then move to the market - point 6. he…" at bounding box center [353, 84] width 103 height 115
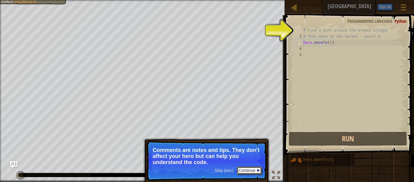
click at [257, 170] on button "Continue" at bounding box center [249, 170] width 25 height 8
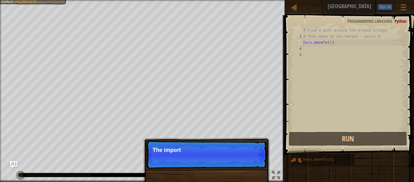
click at [257, 170] on div "Skip (esc) Continue The import" at bounding box center [206, 185] width 126 height 90
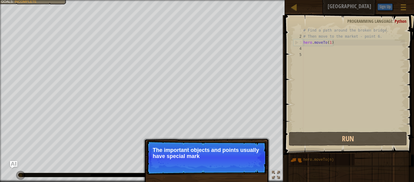
click at [253, 163] on p "Skip (esc) Continue The important objects and points usually have special mark" at bounding box center [207, 157] width 120 height 34
click at [253, 163] on button "Continue" at bounding box center [249, 164] width 25 height 8
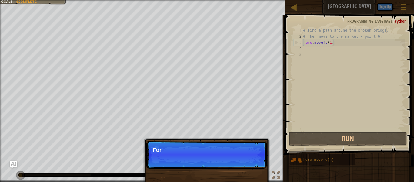
click at [253, 163] on p "Skip (esc) Continue For" at bounding box center [207, 154] width 120 height 28
click at [253, 163] on p "Skip (esc) Continue For more i" at bounding box center [207, 154] width 120 height 28
click at [253, 163] on p "Skip (esc) Continue For more informat" at bounding box center [207, 154] width 120 height 28
click at [253, 163] on p "Skip (esc) Continue For more information, r" at bounding box center [207, 154] width 120 height 28
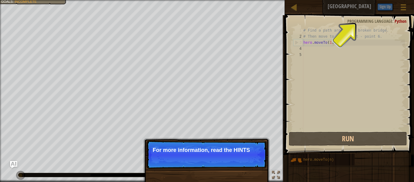
click at [253, 163] on p "Skip (esc) Continue For more information, read the HINTS" at bounding box center [207, 154] width 120 height 28
click at [253, 163] on p "Skip (esc) Continue For more information, read the HINTS." at bounding box center [207, 154] width 120 height 28
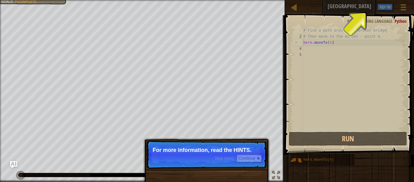
click at [253, 163] on p "Skip (esc) Continue For more information, read the HINTS." at bounding box center [207, 154] width 120 height 28
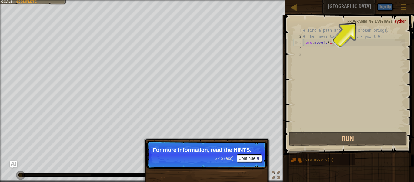
click at [253, 163] on p "Skip (esc) Continue For more information, read the HINTS." at bounding box center [207, 154] width 120 height 28
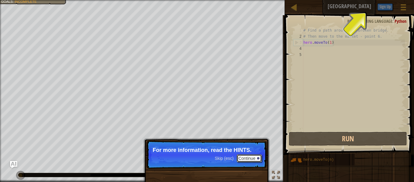
click at [254, 160] on button "Continue" at bounding box center [249, 158] width 25 height 8
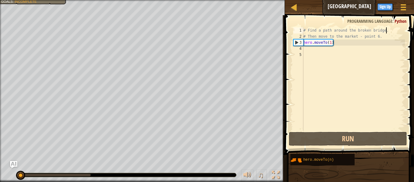
click at [387, 31] on div "# Find a path around the broken bridge. # Then move to the market - point 6. he…" at bounding box center [353, 84] width 103 height 115
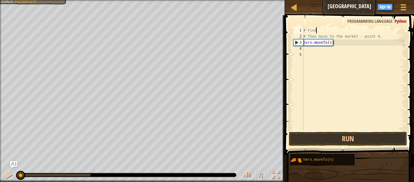
scroll to position [3, 1]
type textarea "#"
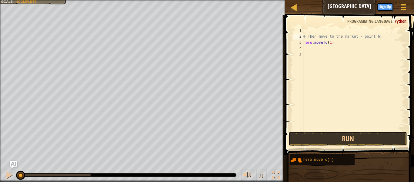
click at [381, 39] on div "# Then move to the market - point 6. hero . moveTo ( 1 )" at bounding box center [353, 84] width 103 height 115
type textarea "#"
click at [353, 43] on div "hero . moveTo ( 1 )" at bounding box center [353, 84] width 103 height 115
type textarea "h"
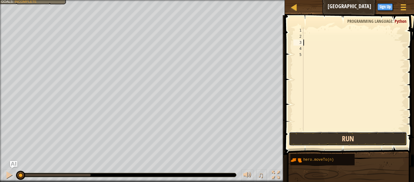
click at [343, 140] on button "Run" at bounding box center [348, 139] width 118 height 14
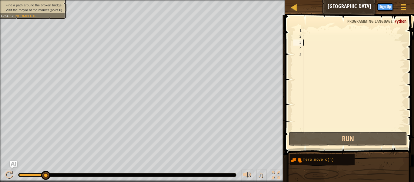
click at [307, 30] on div at bounding box center [353, 84] width 103 height 115
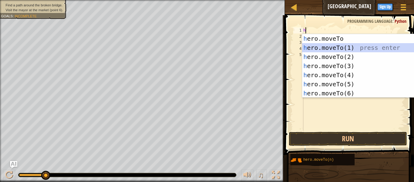
click at [361, 45] on div "h ero.moveTo press enter h ero.moveTo(1) press enter h ero.moveTo(2) press ente…" at bounding box center [359, 75] width 115 height 82
type textarea "hero.moveTo(1)"
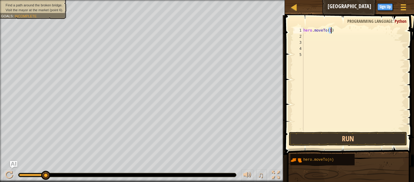
click at [308, 37] on div "hero . moveTo ( 1 )" at bounding box center [353, 84] width 103 height 115
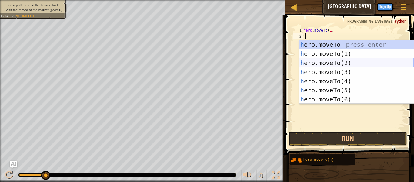
click at [330, 61] on div "h ero.moveTo press enter h ero.moveTo(1) press enter h ero.moveTo(2) press ente…" at bounding box center [356, 81] width 115 height 82
type textarea "hero.moveTo(2)"
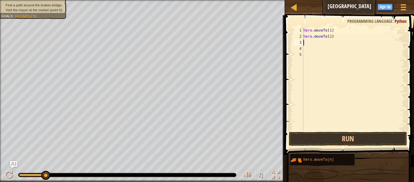
click at [316, 44] on div "hero . moveTo ( 1 ) hero . moveTo ( 2 )" at bounding box center [353, 84] width 103 height 115
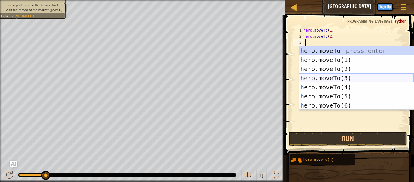
click at [334, 79] on div "h ero.moveTo press enter h ero.moveTo(1) press enter h ero.moveTo(2) press ente…" at bounding box center [356, 87] width 115 height 82
type textarea "hero.moveTo(3)"
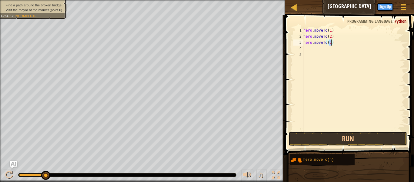
click at [313, 49] on div "hero . moveTo ( 1 ) hero . moveTo ( 2 ) hero . moveTo ( 3 )" at bounding box center [353, 84] width 103 height 115
click at [326, 36] on div "hero . moveTo ( 1 ) hero . moveTo ( 2 ) hero . moveTo ( 3 ) h" at bounding box center [353, 84] width 103 height 115
click at [331, 38] on div "hero . moveTo ( 1 ) hero . moveTo ( 2 ) hero . moveTo ( 3 ) h" at bounding box center [353, 84] width 103 height 115
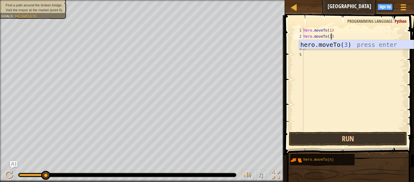
click at [344, 42] on div "hero.moveTo( 3 ) press enter" at bounding box center [356, 53] width 115 height 27
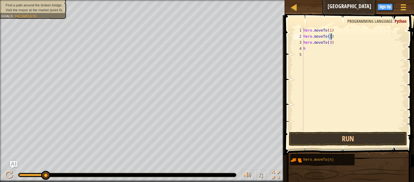
click at [331, 43] on div "hero . moveTo ( 1 ) hero . moveTo ( 3 ) hero . moveTo ( 3 ) h" at bounding box center [353, 84] width 103 height 115
type textarea "hero.moveTo(4)"
click at [306, 56] on div "hero . moveTo ( 1 ) hero . moveTo ( 3 ) hero . moveTo ( 4 ) h" at bounding box center [353, 84] width 103 height 115
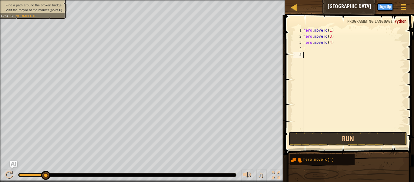
scroll to position [3, 0]
click at [305, 49] on div "hero . moveTo ( 1 ) hero . moveTo ( 3 ) hero . moveTo ( 4 ) h" at bounding box center [353, 84] width 103 height 115
type textarea "h"
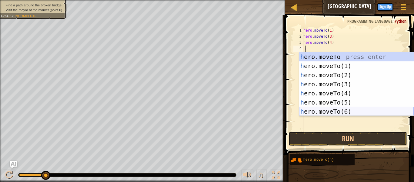
click at [333, 110] on div "h ero.moveTo press enter h ero.moveTo(1) press enter h ero.moveTo(2) press ente…" at bounding box center [356, 93] width 115 height 82
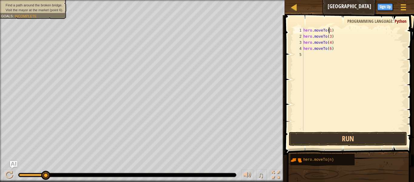
click at [329, 32] on div "hero . moveTo ( 1 ) hero . moveTo ( 3 ) hero . moveTo ( 4 ) hero . moveTo ( 6 )" at bounding box center [353, 84] width 103 height 115
type textarea "hero.moveTo(1)"
click at [372, 133] on button "Run" at bounding box center [348, 139] width 118 height 14
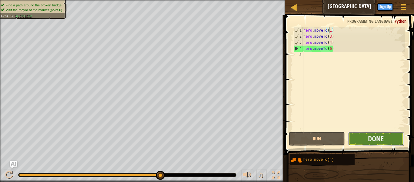
click at [364, 136] on button "Done" at bounding box center [376, 139] width 56 height 14
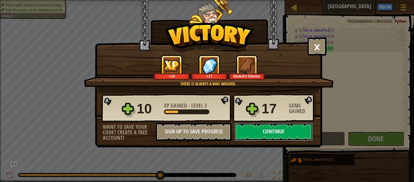
click at [302, 127] on button "Continue" at bounding box center [274, 132] width 78 height 18
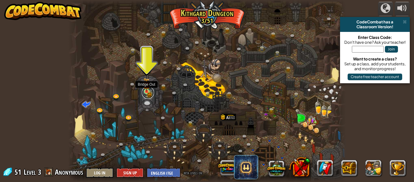
click at [145, 93] on link at bounding box center [148, 92] width 12 height 12
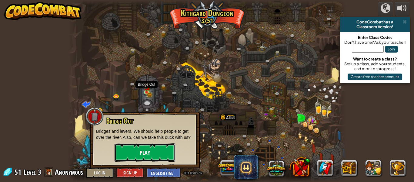
click at [131, 156] on button "Play" at bounding box center [145, 152] width 61 height 18
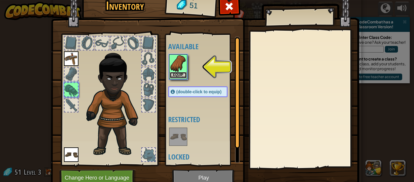
click at [176, 72] on button "Equip" at bounding box center [178, 75] width 17 height 6
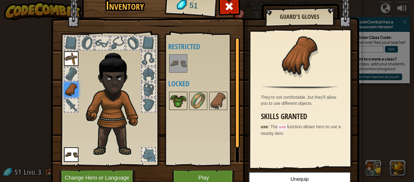
click at [180, 92] on div at bounding box center [178, 101] width 18 height 18
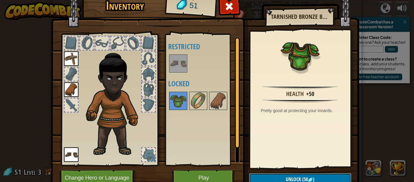
click at [270, 175] on button "Unlock (50 )" at bounding box center [300, 179] width 102 height 12
click at [195, 67] on div at bounding box center [204, 63] width 72 height 20
click at [186, 175] on button "Play" at bounding box center [203, 177] width 63 height 17
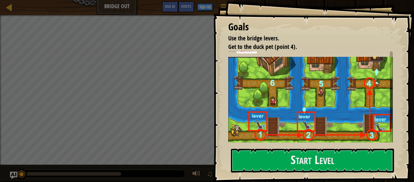
scroll to position [52, 0]
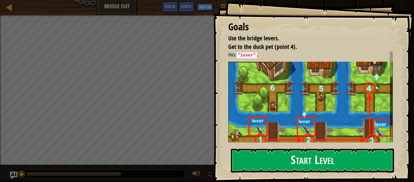
drag, startPoint x: 391, startPoint y: 82, endPoint x: 392, endPoint y: 107, distance: 25.2
click at [392, 107] on div at bounding box center [391, 100] width 2 height 49
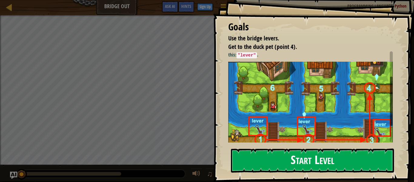
click at [349, 169] on button "Start Level" at bounding box center [312, 160] width 163 height 24
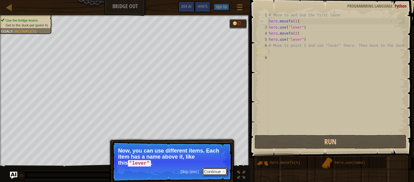
click at [210, 171] on button "Continue" at bounding box center [214, 171] width 25 height 8
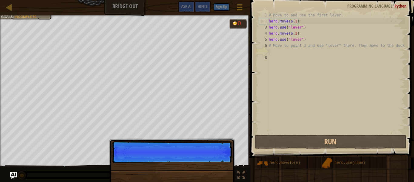
scroll to position [3, 0]
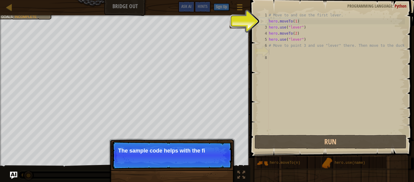
click at [210, 158] on p "Skip (esc) Continue The sample code helps with the fi" at bounding box center [172, 155] width 120 height 28
click at [210, 158] on p "Skip (esc) Continue The sample code helps with the first and" at bounding box center [172, 155] width 120 height 28
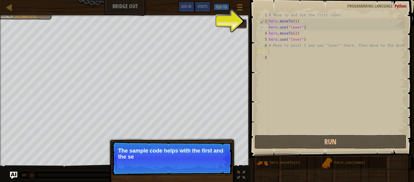
click at [210, 158] on p "The sample code helps with the first and the se" at bounding box center [172, 153] width 108 height 12
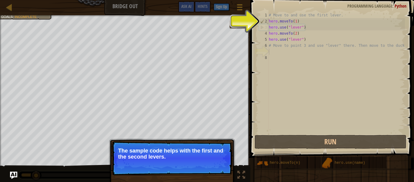
click at [223, 165] on div at bounding box center [224, 164] width 2 height 2
click at [223, 165] on p "Skip (esc) Continue The sample code helps with the first and the second levers." at bounding box center [172, 158] width 120 height 34
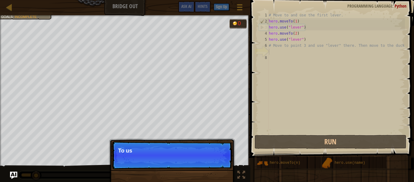
click at [223, 165] on p "Skip (esc) Continue To us" at bounding box center [172, 155] width 120 height 28
click at [223, 165] on p "Skip (esc) Continue To use an i" at bounding box center [172, 155] width 120 height 28
click at [223, 165] on p "Skip (esc) Continue To use an item, yo" at bounding box center [172, 155] width 120 height 28
click at [223, 165] on p "Skip (esc) Continue To use an item, you need" at bounding box center [172, 155] width 120 height 28
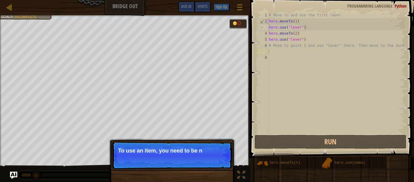
click at [223, 165] on p "Skip (esc) Continue To use an item, you need to be n" at bounding box center [172, 155] width 120 height 28
click at [223, 165] on p "Skip (esc) Continue To use an item, you need to be near it" at bounding box center [172, 155] width 120 height 28
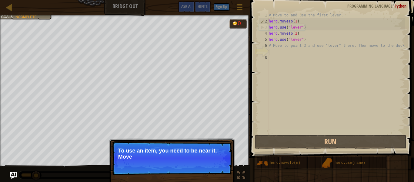
click at [223, 165] on p "Skip (esc) Continue To use an item, you need to be near it. Move" at bounding box center [172, 158] width 120 height 34
click at [223, 165] on p "Skip (esc) Continue To use an item, you need to be near it. Move to the" at bounding box center [172, 158] width 120 height 34
click at [223, 165] on p "Skip (esc) Continue To use an item, you need to be near it. Move to the next av" at bounding box center [172, 158] width 120 height 34
click at [223, 165] on p "Skip (esc) Continue To use an item, you need to be near it. Move to the next av…" at bounding box center [172, 158] width 120 height 34
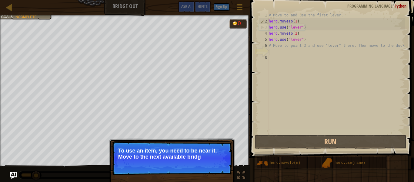
click at [223, 165] on p "Skip (esc) Continue To use an item, you need to be near it. Move to the next av…" at bounding box center [172, 158] width 120 height 34
click at [223, 160] on p "To use an item, you need to be near it. Move to the next available bridge (poin" at bounding box center [172, 153] width 108 height 12
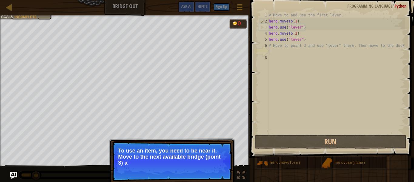
click at [223, 165] on p "To use an item, you need to be near it. Move to the next available bridge (poin…" at bounding box center [172, 156] width 108 height 18
click at [223, 165] on p "To use an item, you need to be near it. Move to the next available bridge (poin…" at bounding box center [172, 156] width 108 height 19
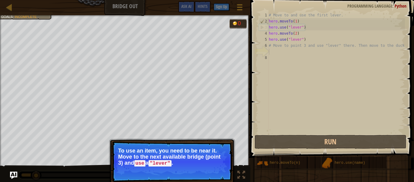
click at [223, 165] on p "To use an item, you need to be near it. Move to the next available bridge (poin…" at bounding box center [172, 156] width 108 height 19
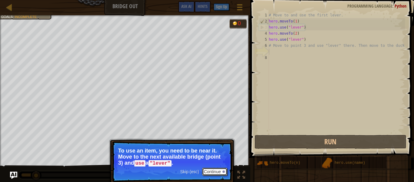
click at [225, 172] on button "Continue" at bounding box center [214, 171] width 25 height 8
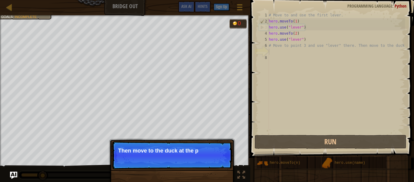
click at [219, 161] on p "Skip (esc) Continue Then move to the duck at the p" at bounding box center [172, 155] width 120 height 28
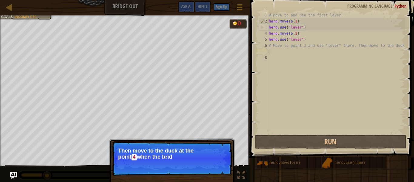
click at [220, 162] on p "Skip (esc) Continue Then move to the duck at the [GEOGRAPHIC_DATA] when the brid" at bounding box center [172, 158] width 120 height 35
click at [220, 162] on p "Skip (esc) Continue Then move to the duck at the [GEOGRAPHIC_DATA] when the bri…" at bounding box center [172, 158] width 120 height 35
click at [220, 162] on button "Continue" at bounding box center [214, 165] width 25 height 8
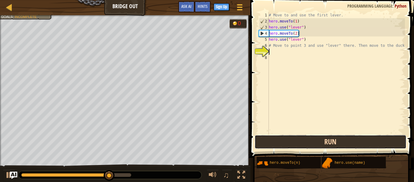
click at [288, 142] on button "Run" at bounding box center [331, 142] width 152 height 14
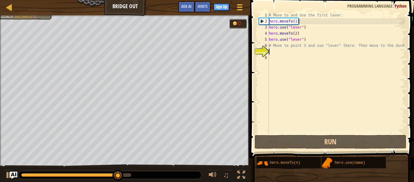
click at [298, 26] on div "# Move to and use the first lever. hero . moveTo ( 1 ) hero . use ( "lever" ) h…" at bounding box center [336, 78] width 137 height 133
click at [302, 29] on div "# Move to and use the first lever. hero . moveTo ( 1 ) hero . use ( "lever" ) h…" at bounding box center [336, 78] width 137 height 133
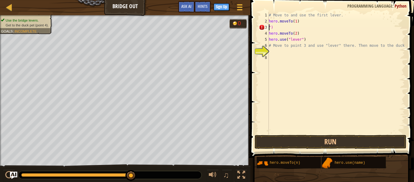
type textarea "h")"
